Goal: Transaction & Acquisition: Purchase product/service

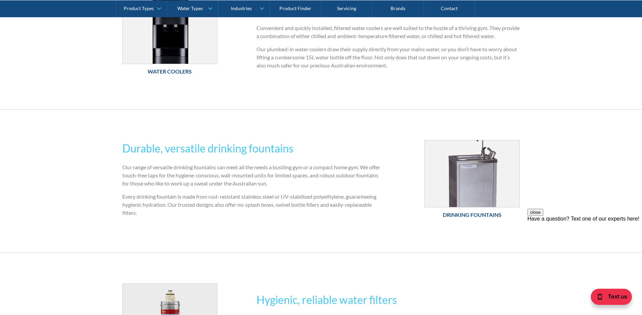
scroll to position [143, 0]
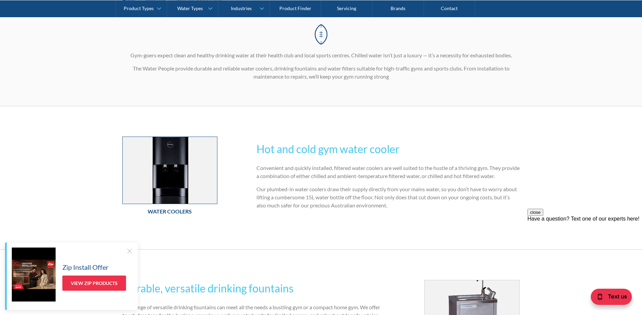
click at [174, 170] on img at bounding box center [170, 170] width 95 height 67
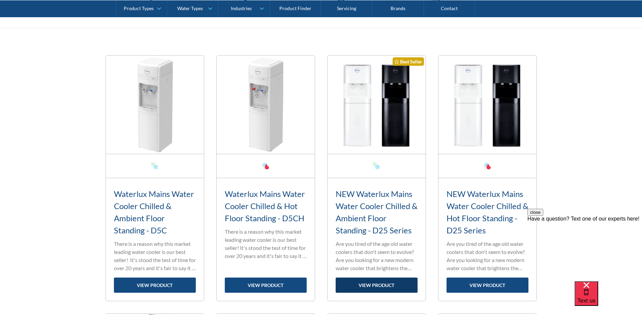
click at [368, 291] on link "view product" at bounding box center [377, 285] width 82 height 15
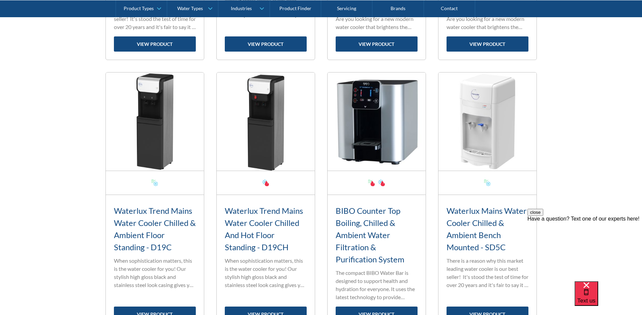
scroll to position [473, 0]
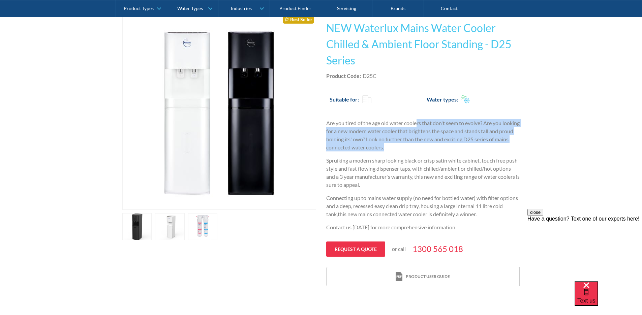
drag, startPoint x: 418, startPoint y: 127, endPoint x: 491, endPoint y: 149, distance: 76.2
click at [492, 146] on p "Are you tired of the age old water coolers that don't seem to evolve? Are you l…" at bounding box center [423, 135] width 194 height 32
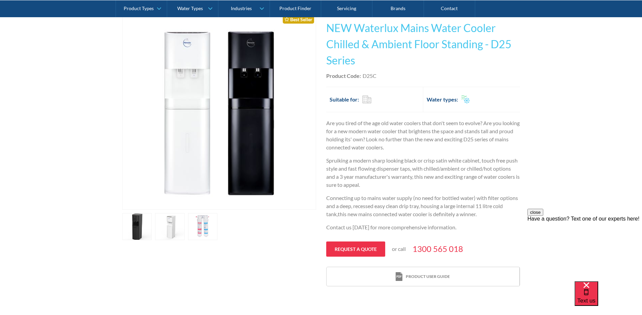
drag, startPoint x: 490, startPoint y: 149, endPoint x: 480, endPoint y: 155, distance: 11.8
click at [490, 150] on p "Are you tired of the age old water coolers that don't seem to evolve? Are you l…" at bounding box center [423, 135] width 194 height 32
